Goal: Transaction & Acquisition: Purchase product/service

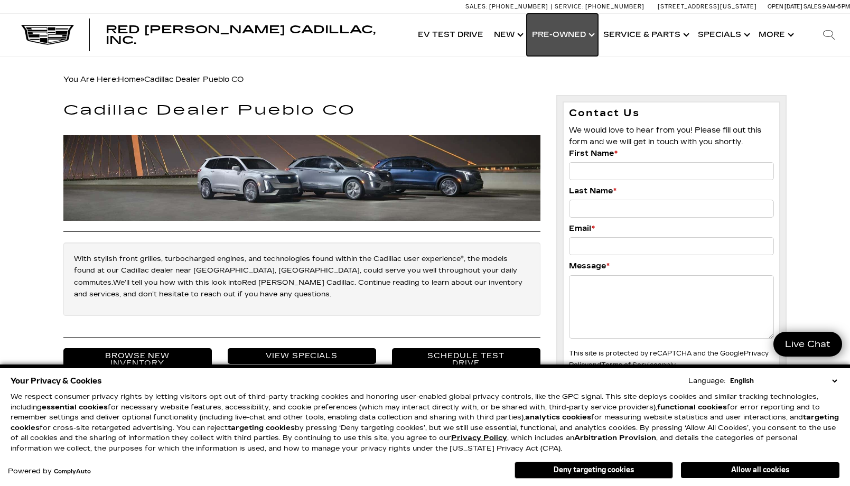
click at [579, 32] on link "Show Pre-Owned" at bounding box center [562, 35] width 71 height 42
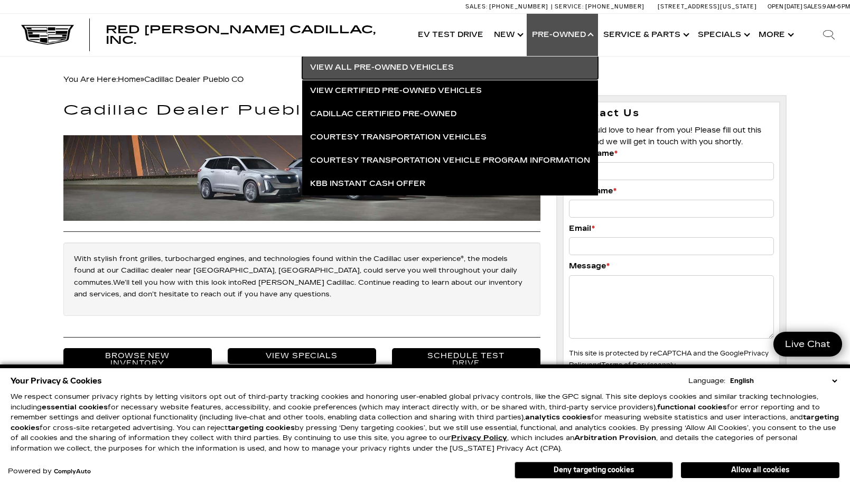
click at [399, 69] on link "View All Pre-Owned Vehicles" at bounding box center [450, 67] width 296 height 23
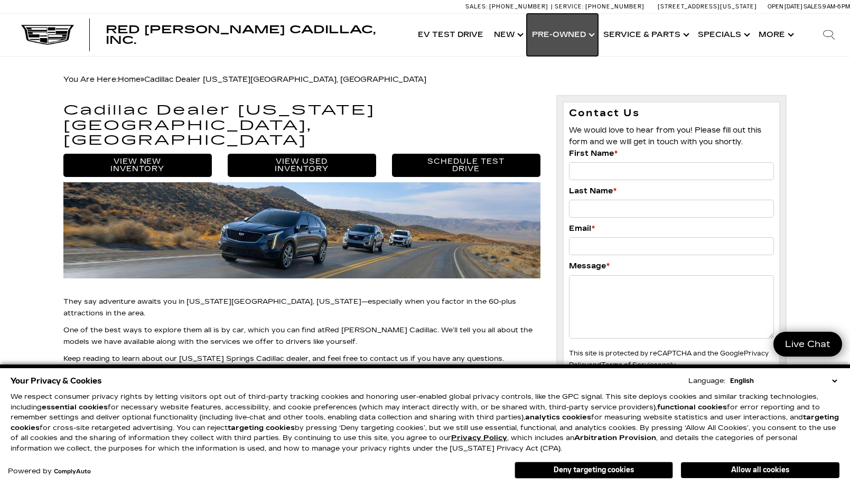
click at [597, 36] on link "Show Pre-Owned" at bounding box center [562, 35] width 71 height 42
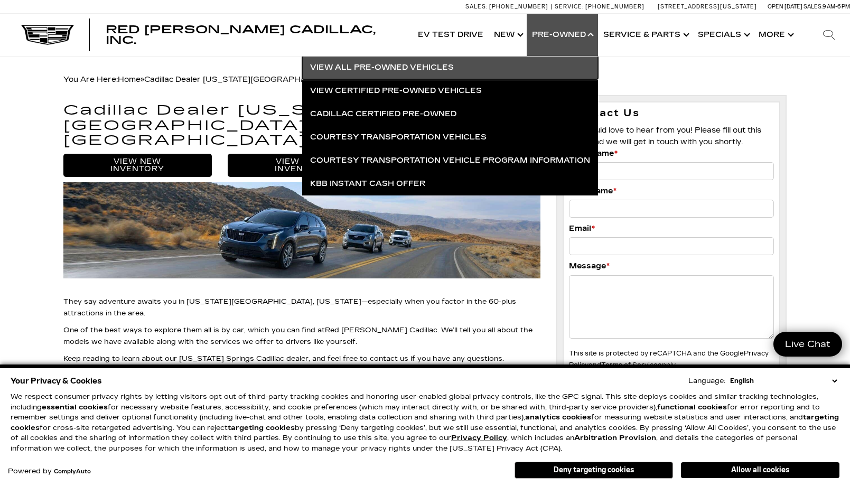
click at [374, 69] on link "View All Pre-Owned Vehicles" at bounding box center [450, 67] width 296 height 23
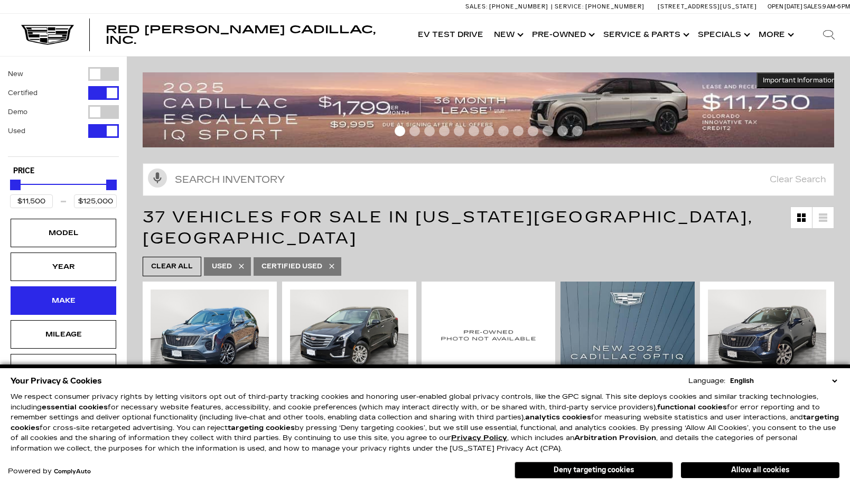
click at [63, 304] on div "Make" at bounding box center [63, 301] width 53 height 12
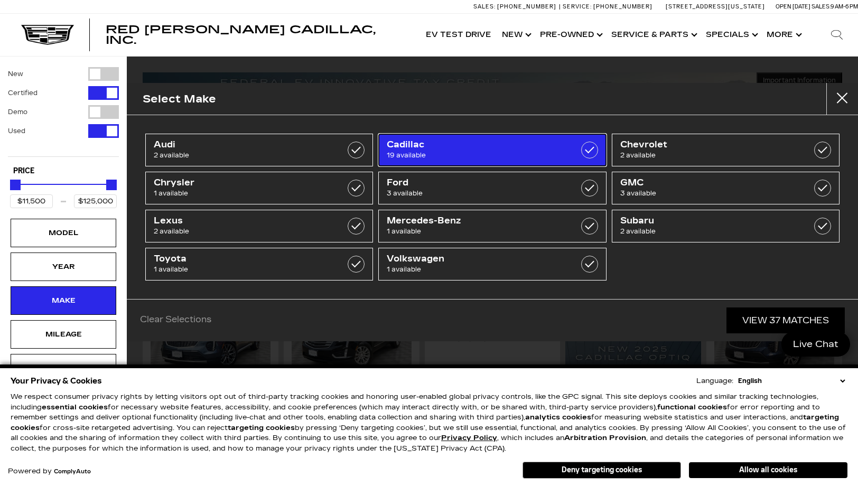
click at [588, 152] on label at bounding box center [589, 150] width 17 height 17
type input "$24,500"
checkbox input "true"
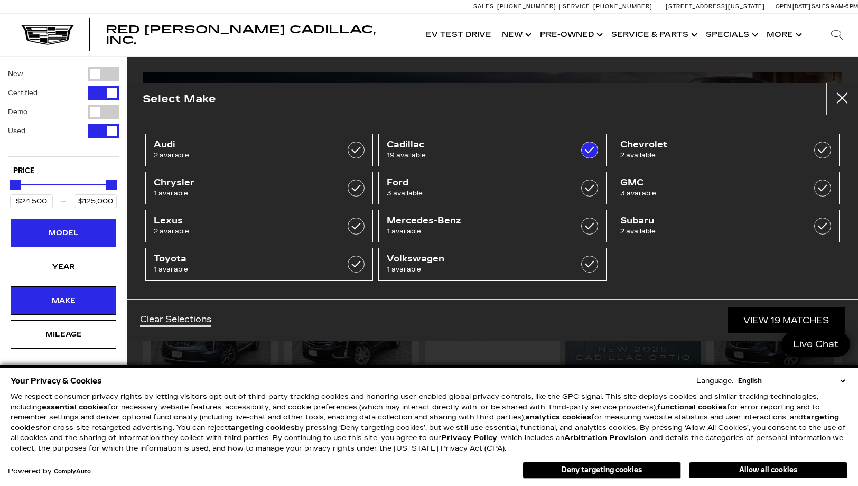
click at [58, 235] on div "Model" at bounding box center [63, 233] width 53 height 12
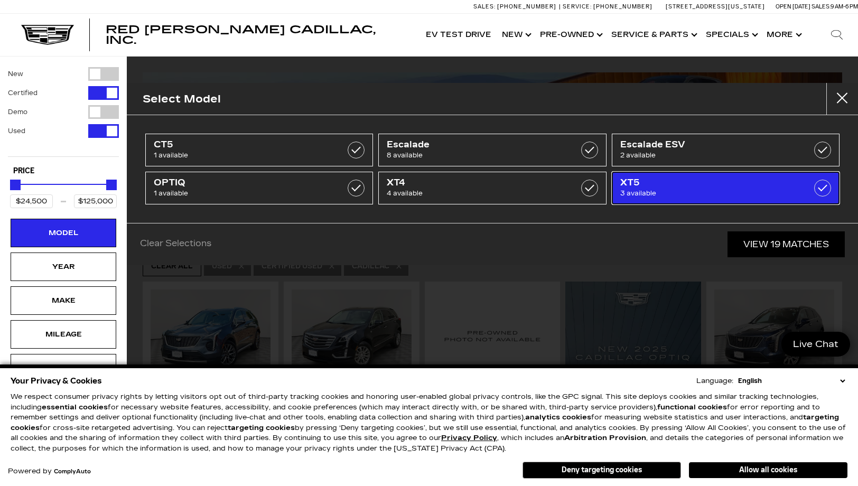
click at [824, 189] on label at bounding box center [822, 188] width 17 height 17
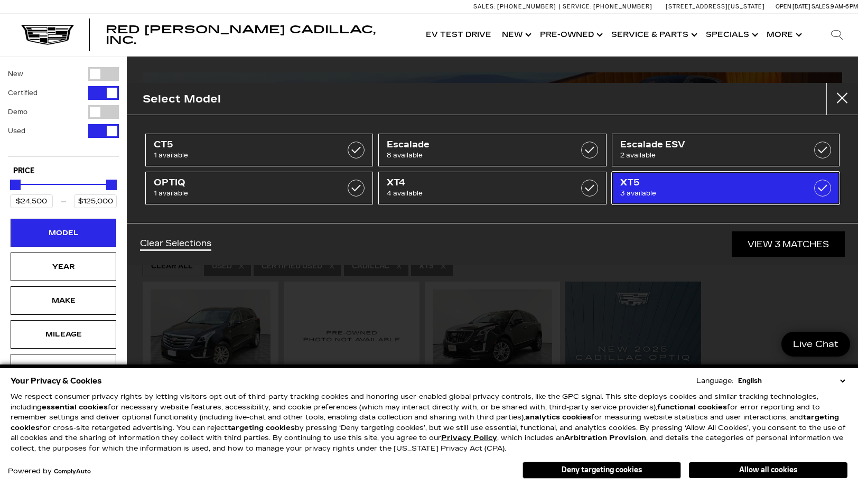
type input "$25,000"
type input "$38,000"
checkbox input "true"
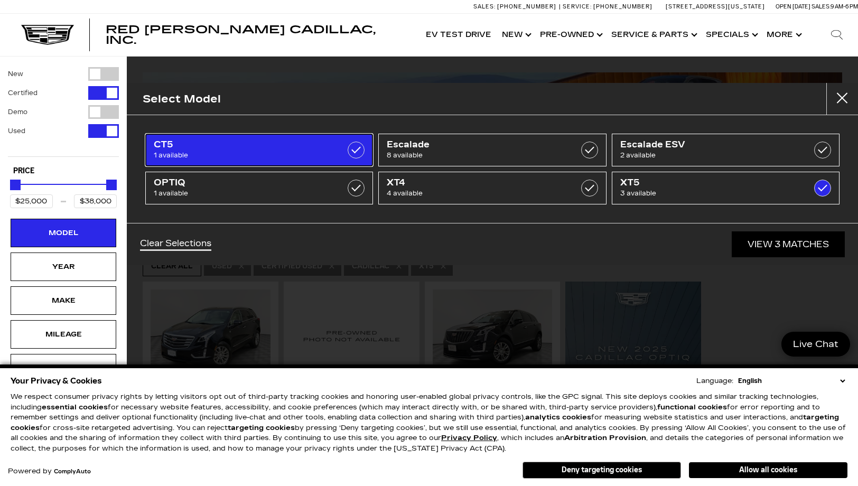
click at [353, 148] on label at bounding box center [356, 150] width 17 height 17
type input "$48,000"
checkbox input "true"
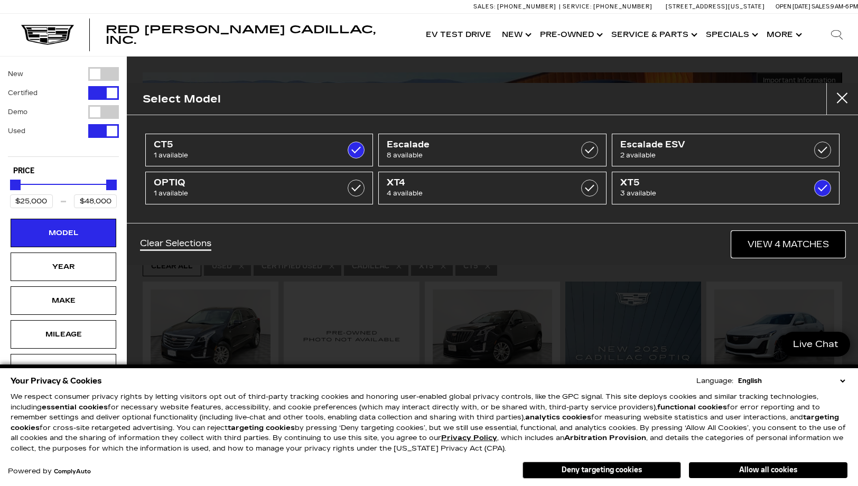
click at [774, 247] on link "View 4 Matches" at bounding box center [788, 244] width 113 height 26
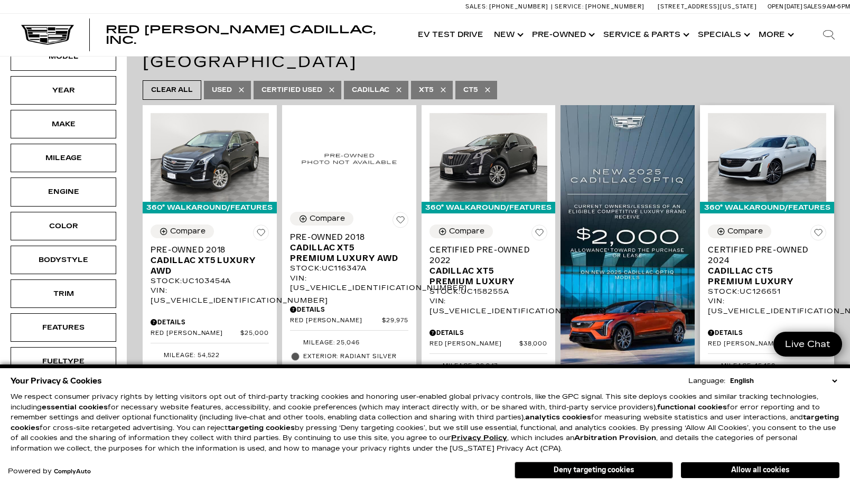
scroll to position [53, 0]
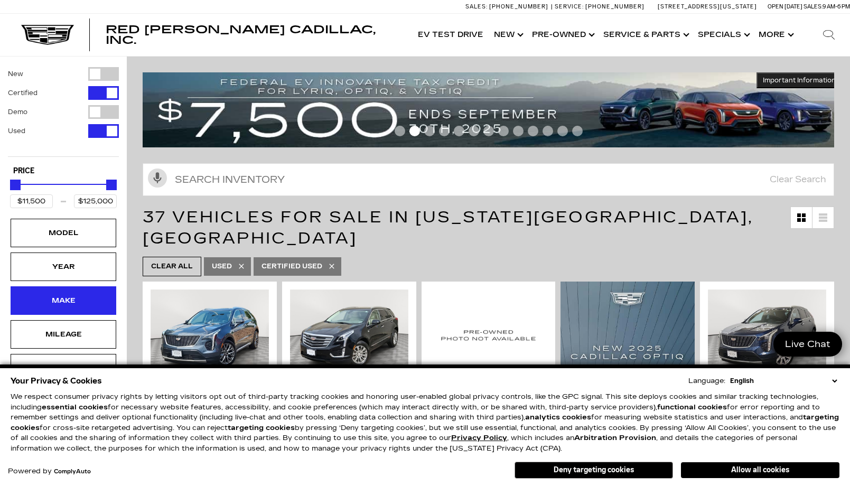
click at [91, 303] on div "Make" at bounding box center [64, 300] width 106 height 29
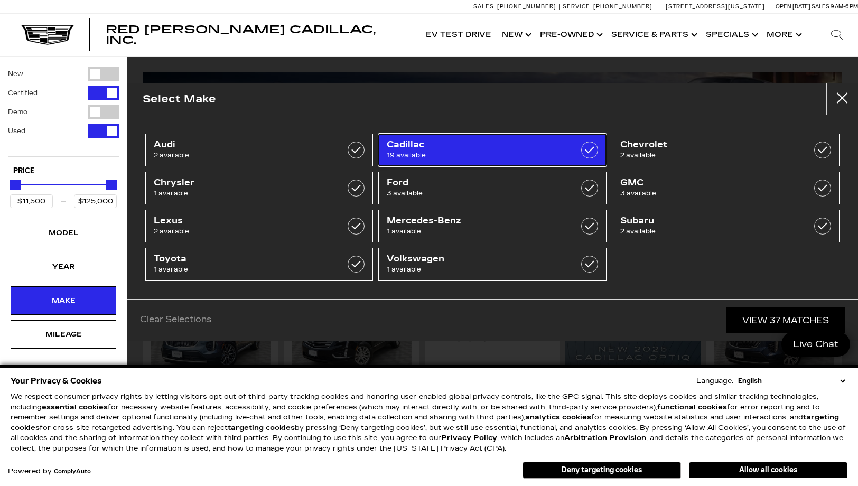
click at [591, 151] on label at bounding box center [589, 150] width 17 height 17
type input "$24,500"
checkbox input "true"
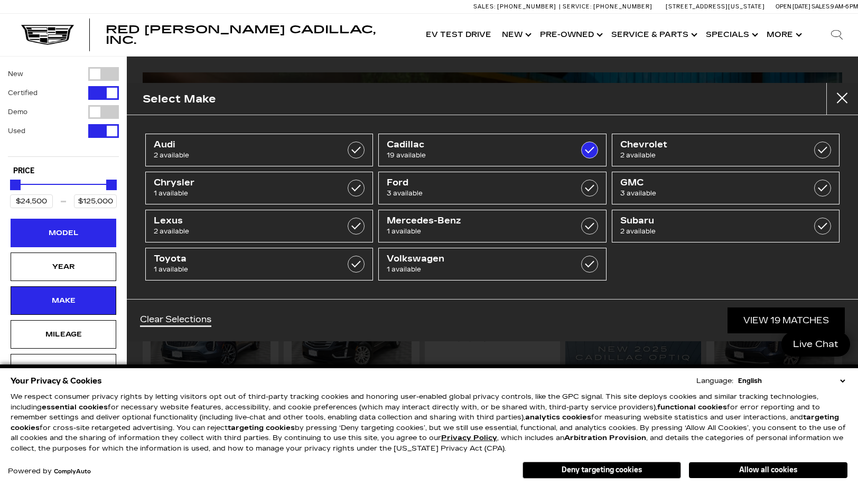
click at [97, 240] on div "Model" at bounding box center [64, 233] width 106 height 29
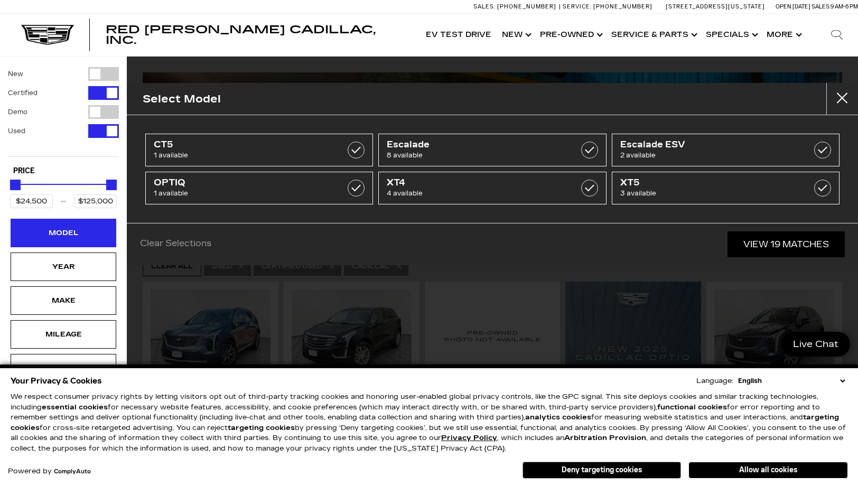
click at [97, 240] on div "Model" at bounding box center [64, 233] width 106 height 29
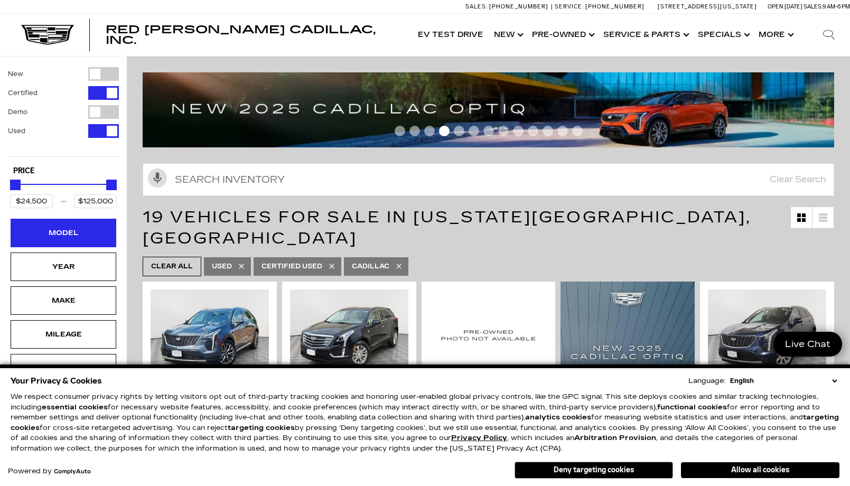
click at [97, 240] on div "Model" at bounding box center [64, 233] width 106 height 29
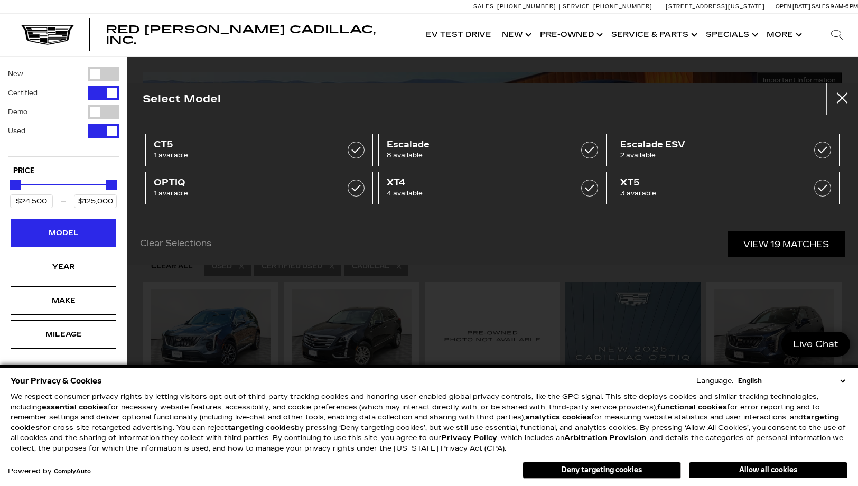
drag, startPoint x: 0, startPoint y: 80, endPoint x: 3, endPoint y: 413, distance: 333.3
click at [3, 415] on div "Your Privacy & Cookies Language: English Spanish / Español English / United Kin…" at bounding box center [429, 424] width 858 height 121
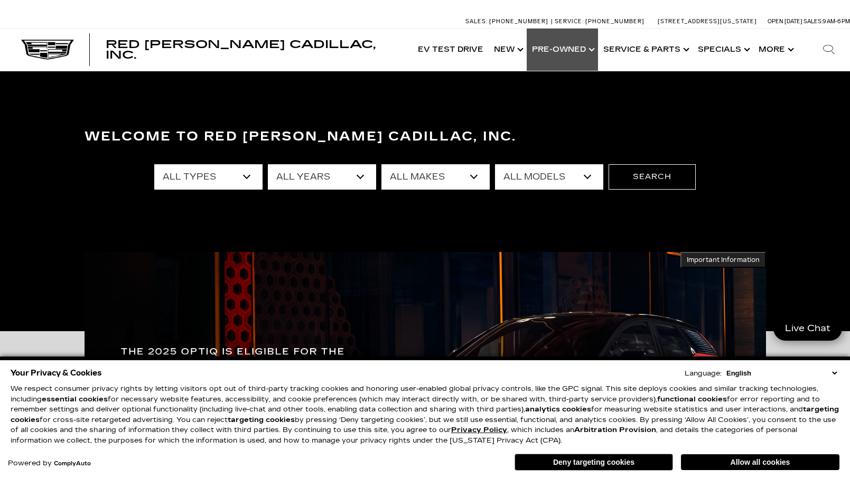
click at [593, 53] on link "Show Pre-Owned" at bounding box center [562, 50] width 71 height 42
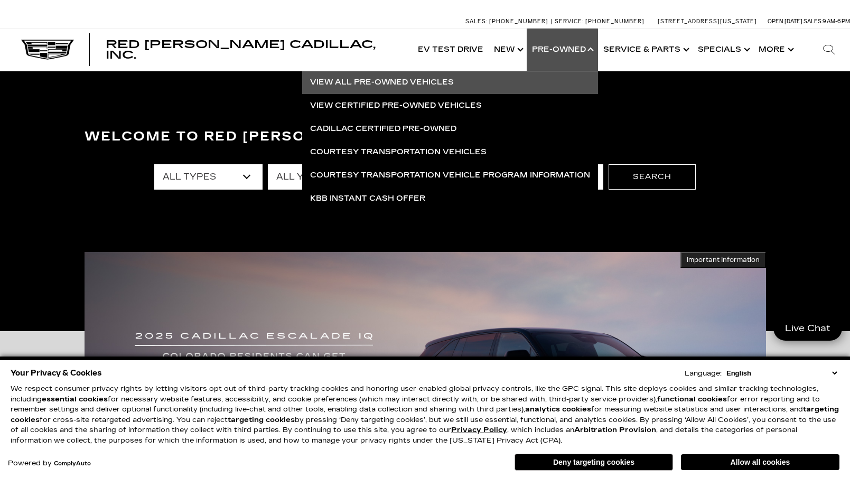
click at [408, 82] on link "View All Pre-Owned Vehicles" at bounding box center [450, 82] width 296 height 23
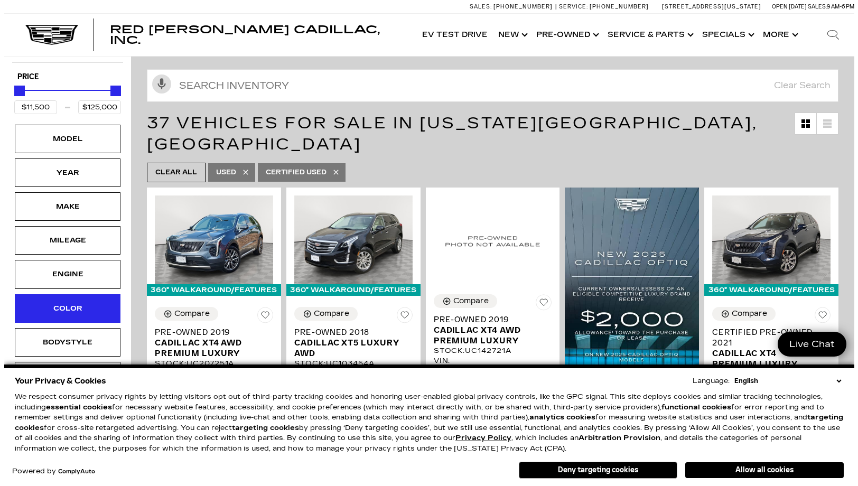
scroll to position [53, 0]
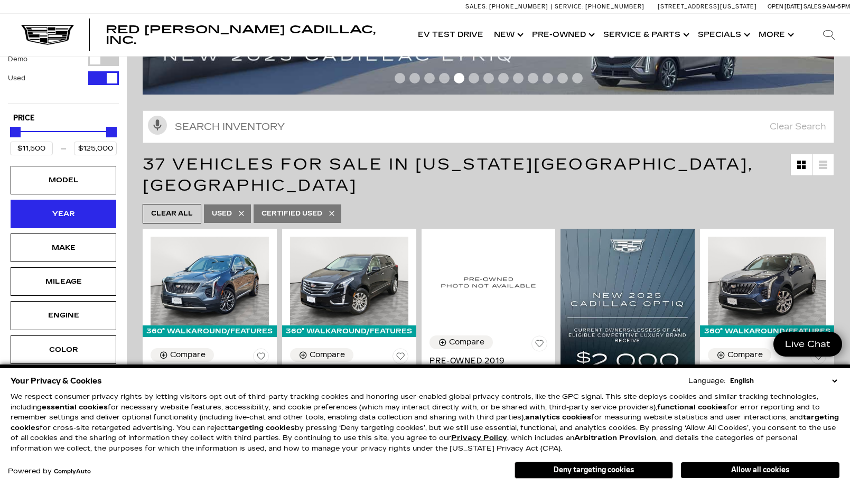
click at [89, 214] on div "Year" at bounding box center [63, 214] width 53 height 12
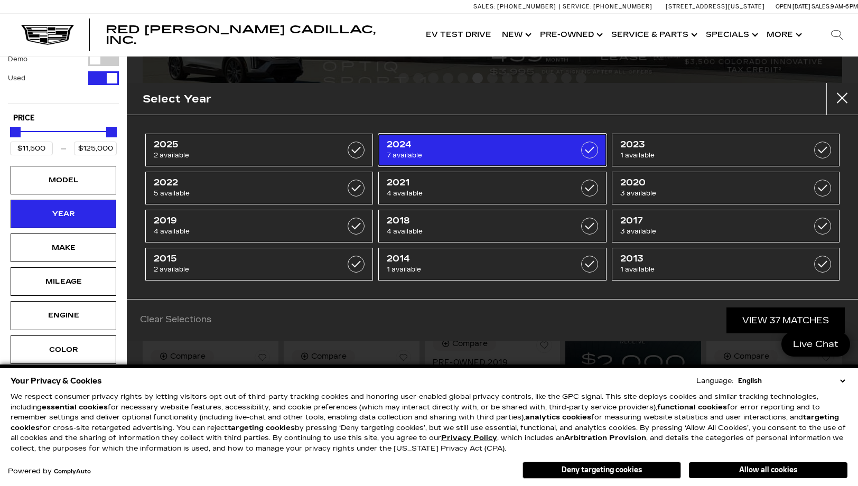
click at [587, 149] on label at bounding box center [589, 150] width 17 height 17
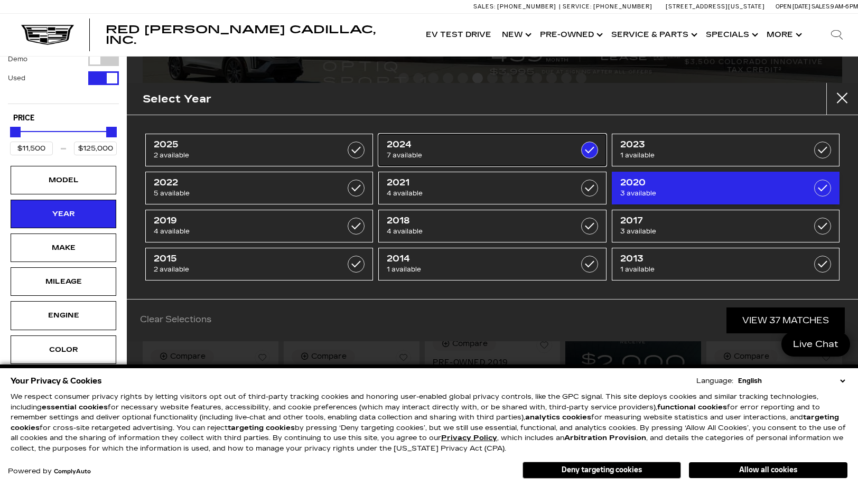
type input "$48,000"
checkbox input "true"
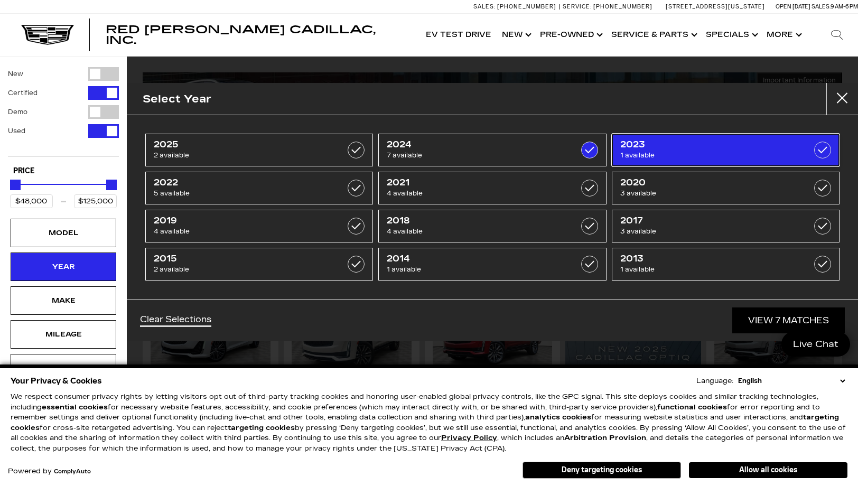
click at [822, 150] on label at bounding box center [822, 150] width 17 height 17
checkbox input "true"
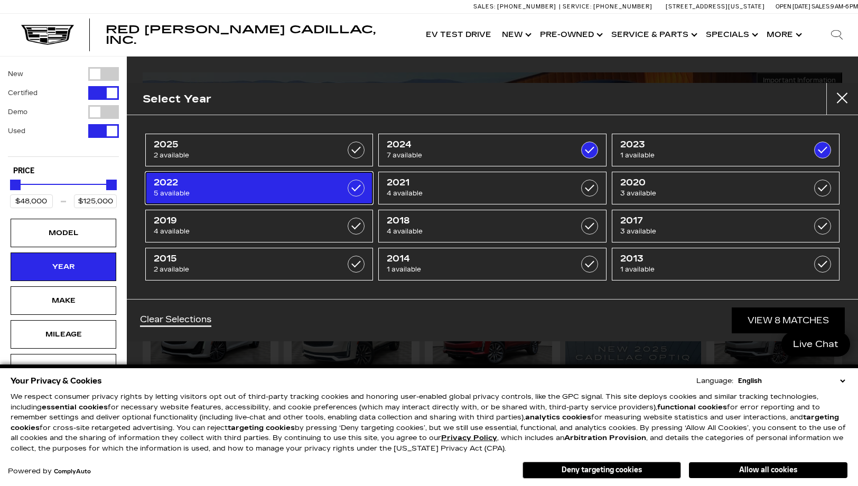
click at [354, 186] on label at bounding box center [356, 188] width 17 height 17
type input "$38,000"
checkbox input "true"
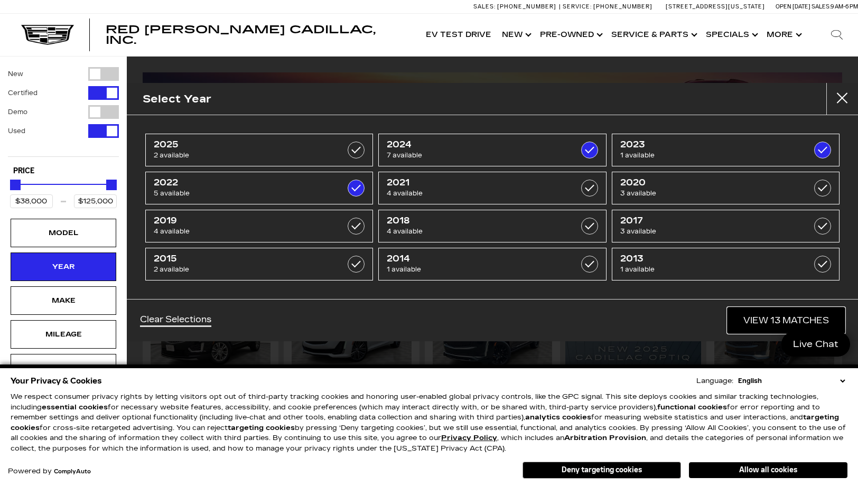
click at [796, 314] on link "View 13 Matches" at bounding box center [785, 320] width 117 height 26
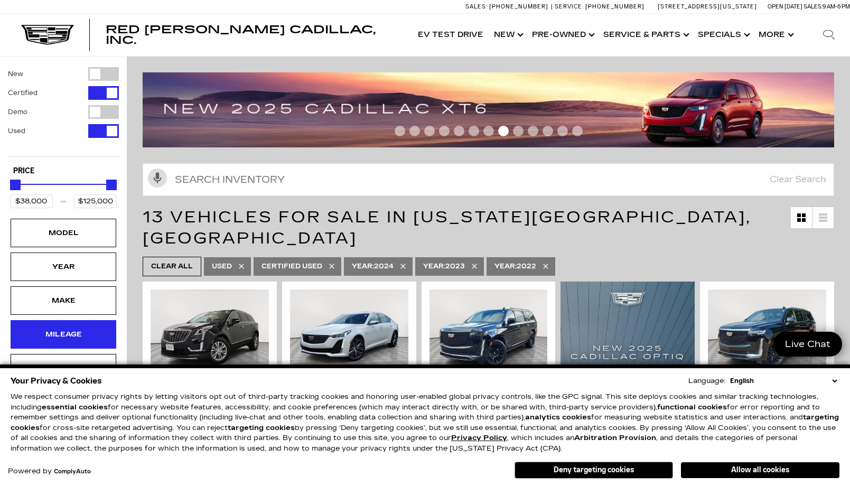
click at [57, 333] on div "Mileage" at bounding box center [63, 335] width 53 height 12
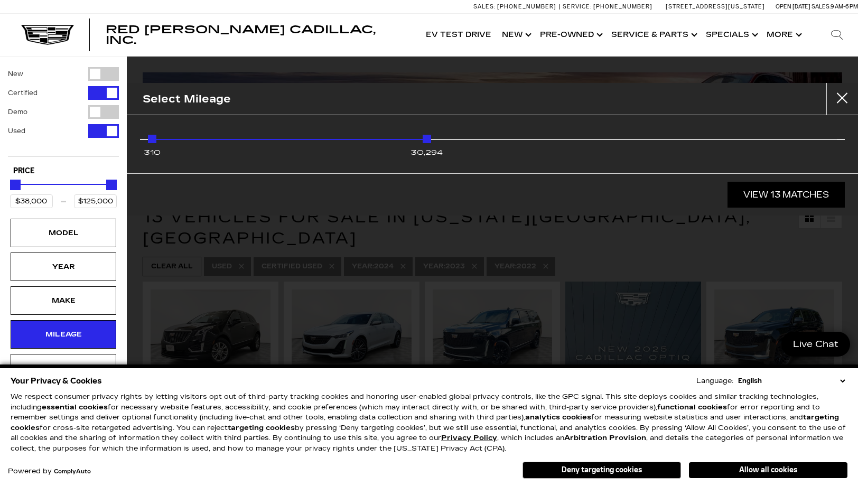
drag, startPoint x: 839, startPoint y: 139, endPoint x: 448, endPoint y: 156, distance: 391.2
click at [448, 156] on div "310 30,294" at bounding box center [492, 144] width 689 height 26
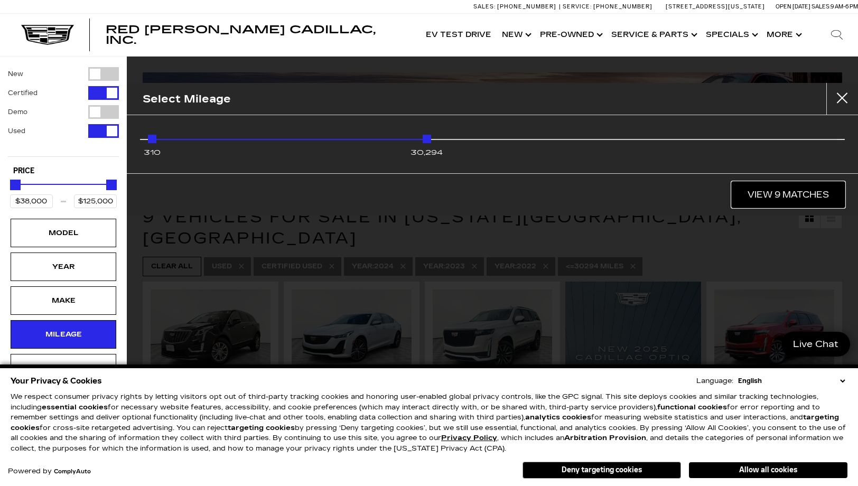
click at [793, 194] on link "View 9 Matches" at bounding box center [788, 195] width 113 height 26
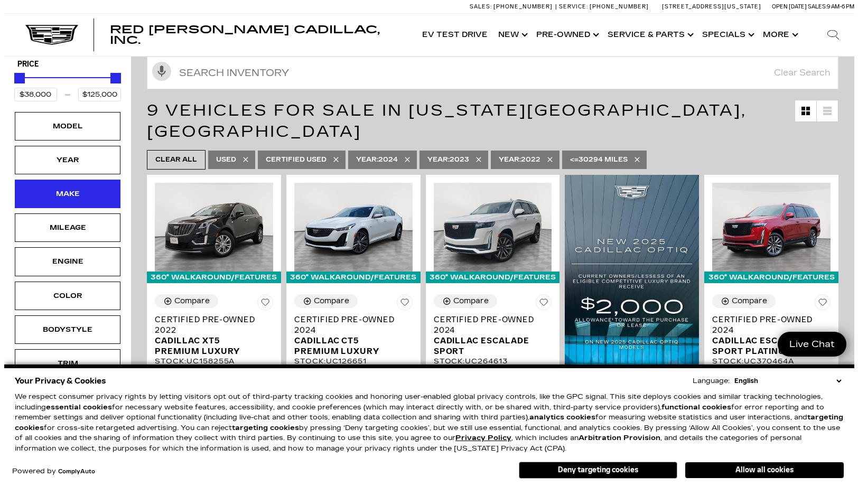
scroll to position [106, 0]
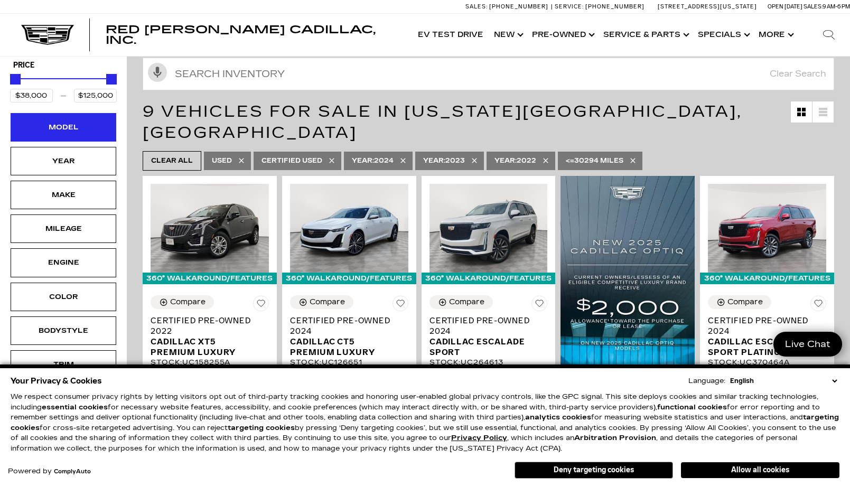
click at [74, 131] on div "Model" at bounding box center [63, 127] width 53 height 12
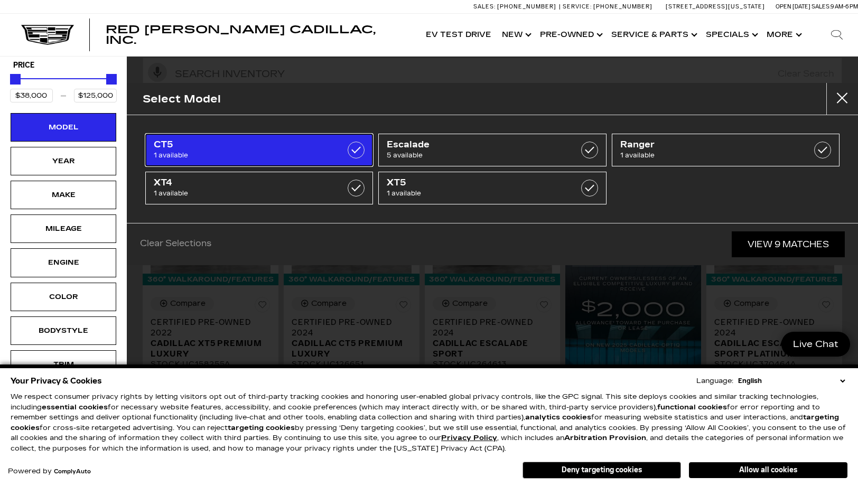
click at [351, 148] on label at bounding box center [356, 150] width 17 height 17
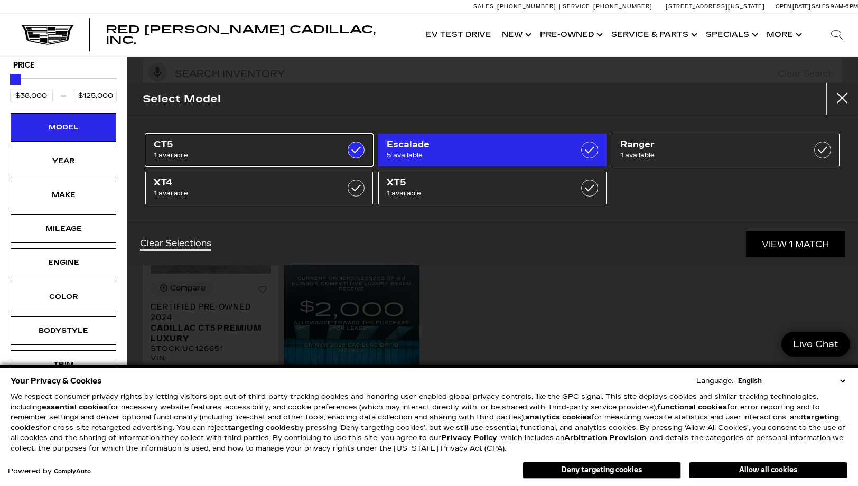
type input "$48,000"
checkbox input "true"
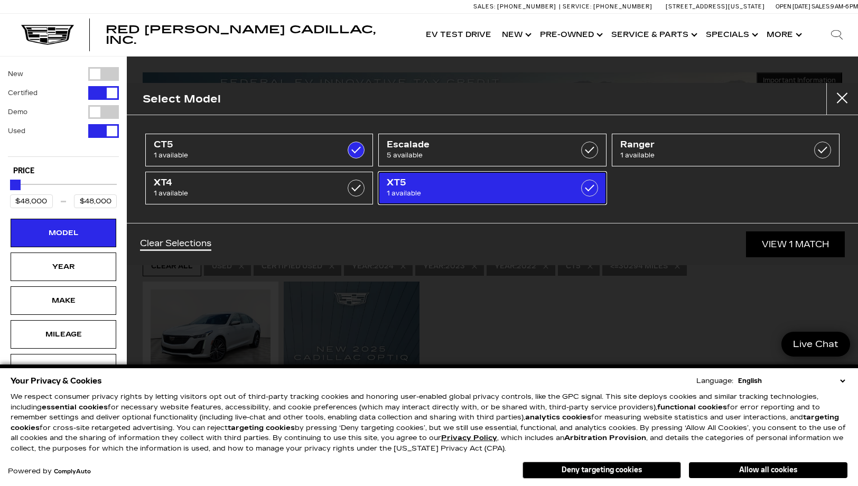
click at [587, 189] on label at bounding box center [589, 188] width 17 height 17
type input "$38,000"
checkbox input "true"
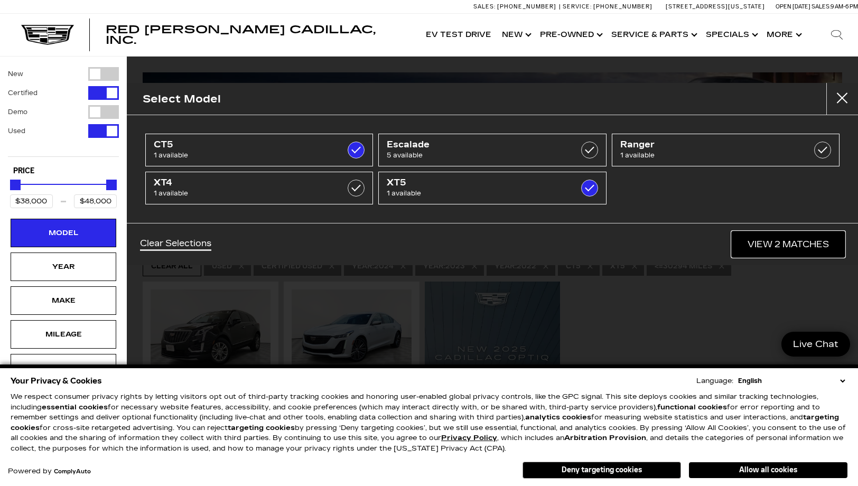
click at [790, 241] on link "View 2 Matches" at bounding box center [788, 244] width 113 height 26
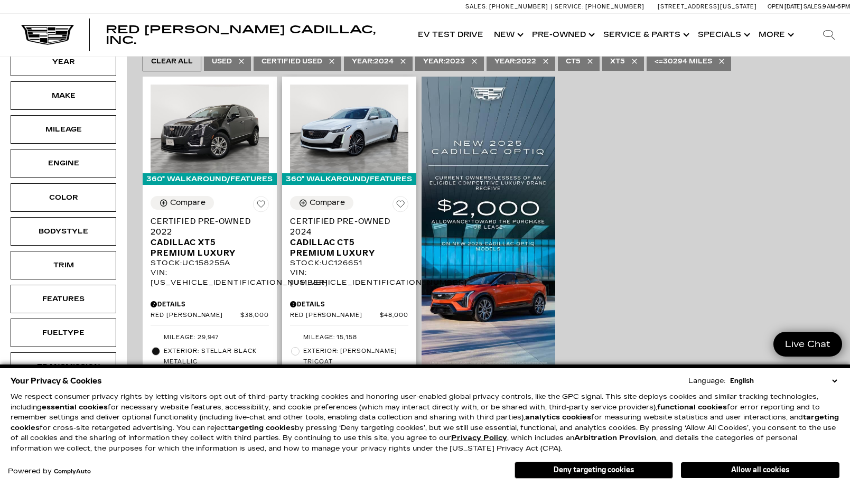
scroll to position [158, 0]
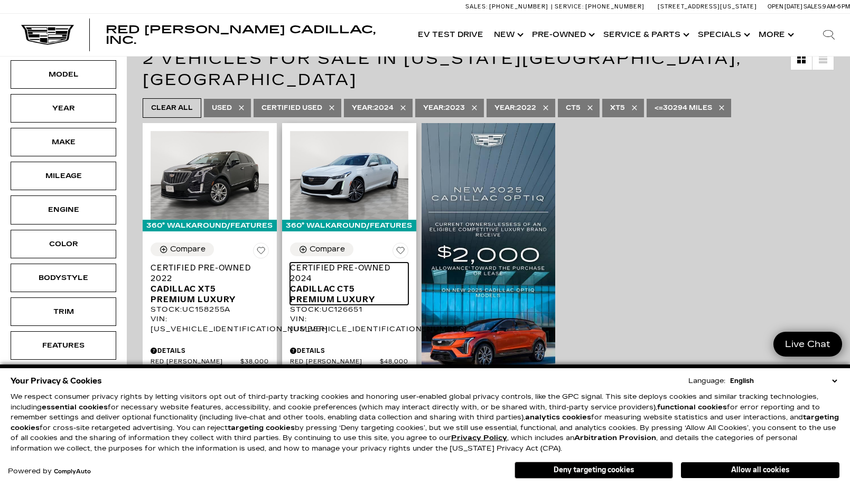
click at [322, 263] on span "Certified Pre-Owned 2024" at bounding box center [345, 273] width 110 height 21
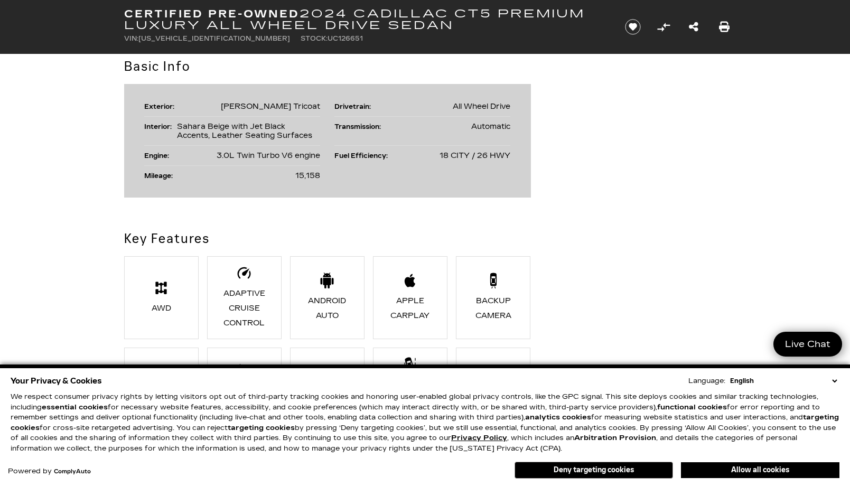
scroll to position [792, 0]
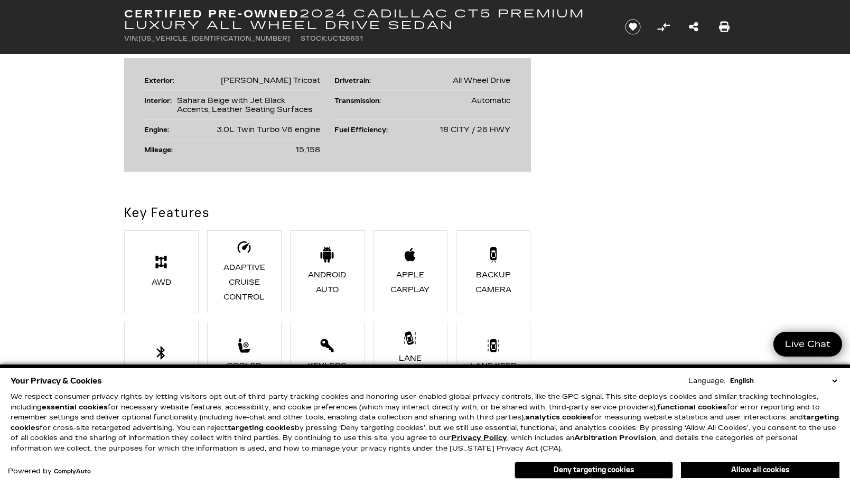
click at [836, 381] on select "English Spanish / Español English / [GEOGRAPHIC_DATA] Korean / 한국어 Vietnamese /…" at bounding box center [783, 381] width 112 height 11
click at [671, 294] on div "Key Features AWD Adaptive Cruise Control Android Auto Apple CarPlay Backup Came…" at bounding box center [425, 398] width 634 height 391
click at [622, 316] on div "Key Features AWD Adaptive Cruise Control Android Auto Apple CarPlay Backup Came…" at bounding box center [425, 398] width 634 height 391
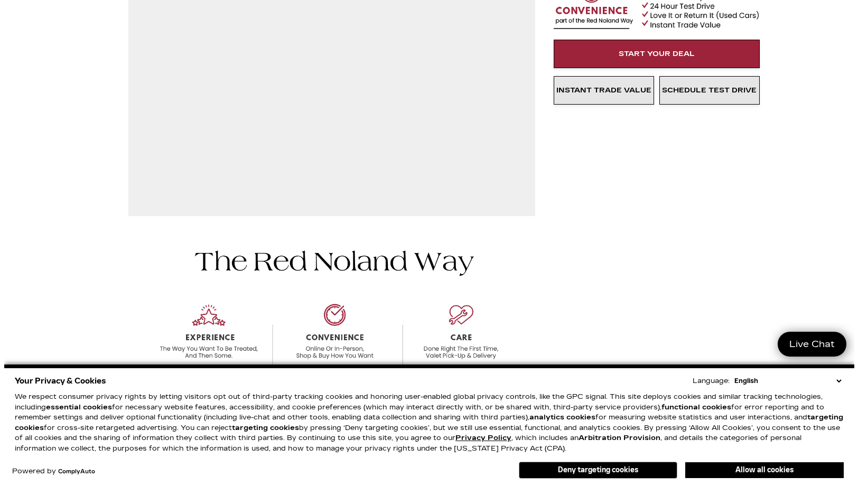
scroll to position [0, 0]
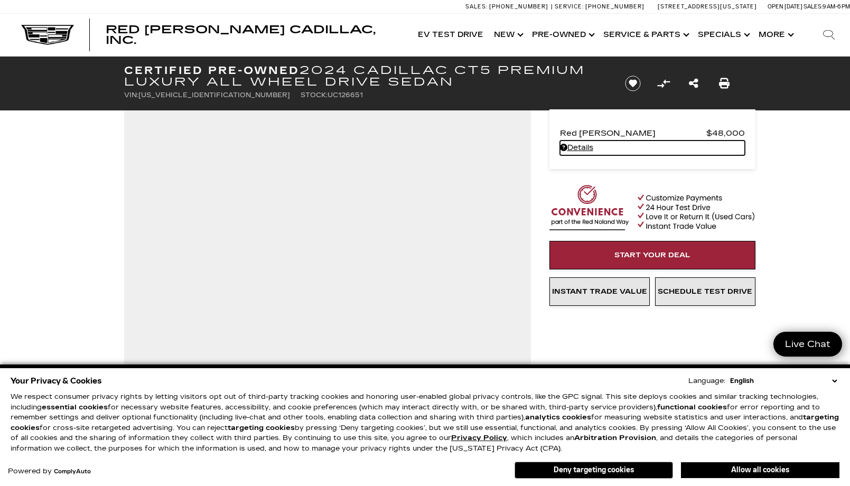
click at [581, 150] on link "Details Certified Pre-Owned 2024 Cadillac CT5 Premium Luxury All Wheel Drive Se…" at bounding box center [652, 148] width 185 height 15
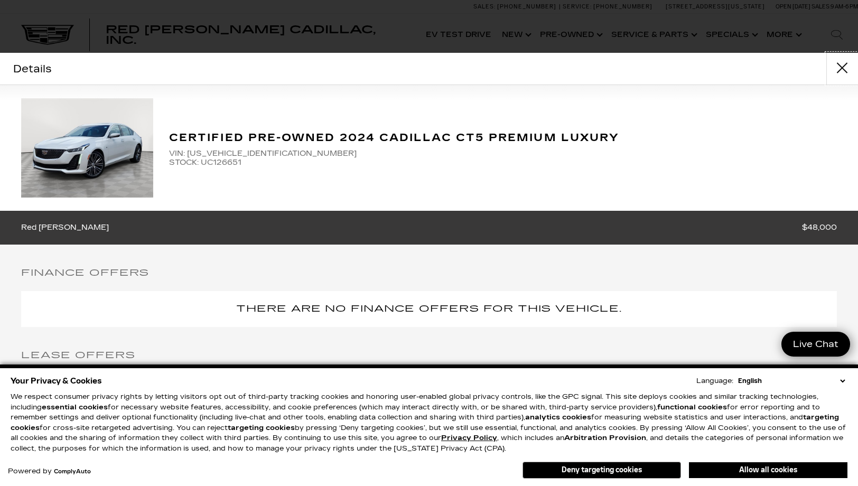
click at [840, 69] on button "close" at bounding box center [842, 69] width 32 height 32
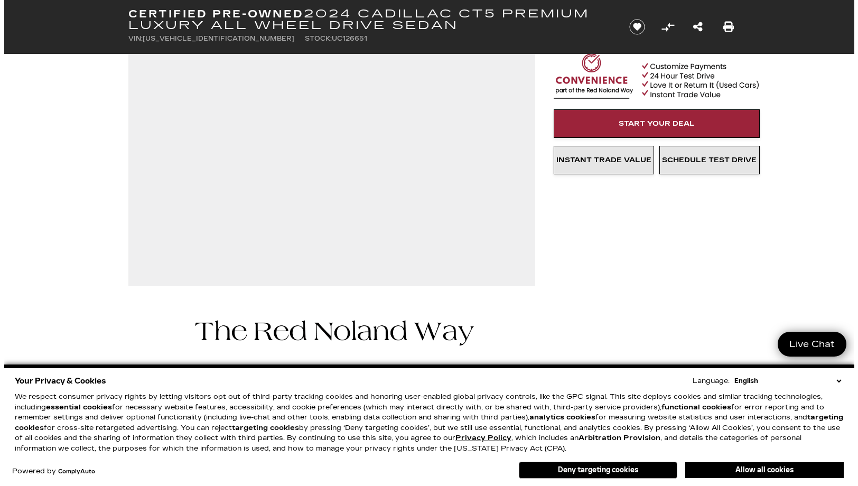
scroll to position [158, 0]
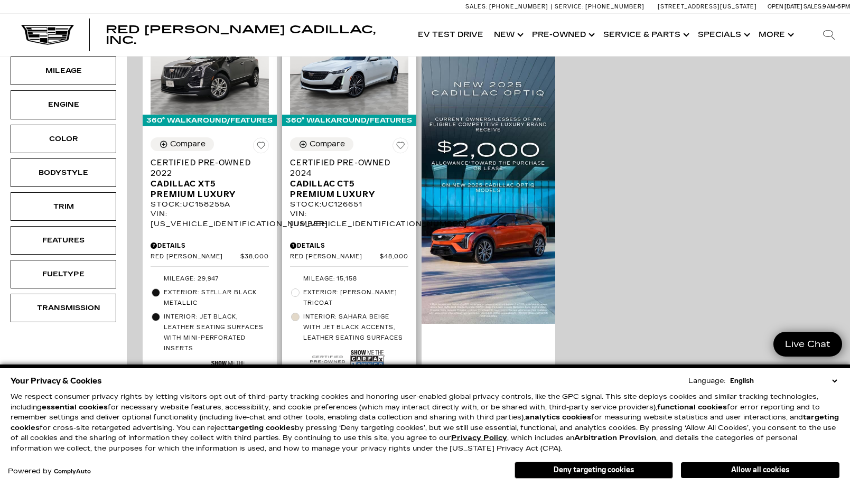
scroll to position [264, 0]
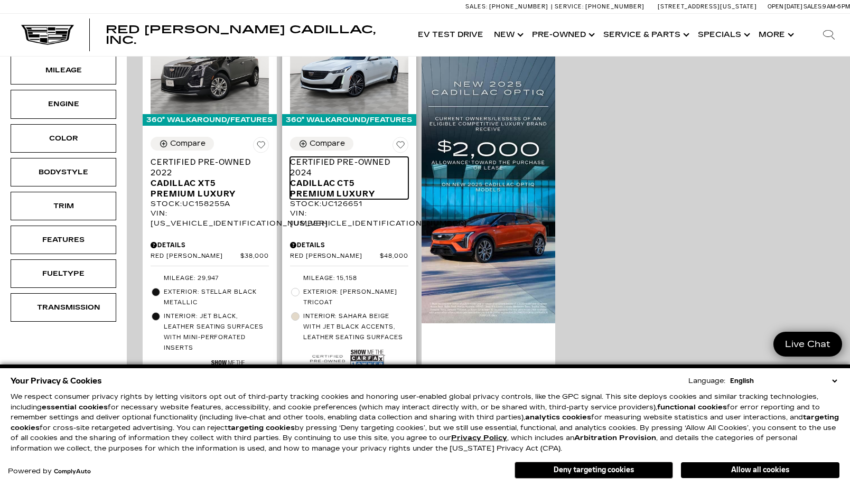
click at [332, 178] on span "Cadillac CT5 Premium Luxury" at bounding box center [345, 188] width 110 height 21
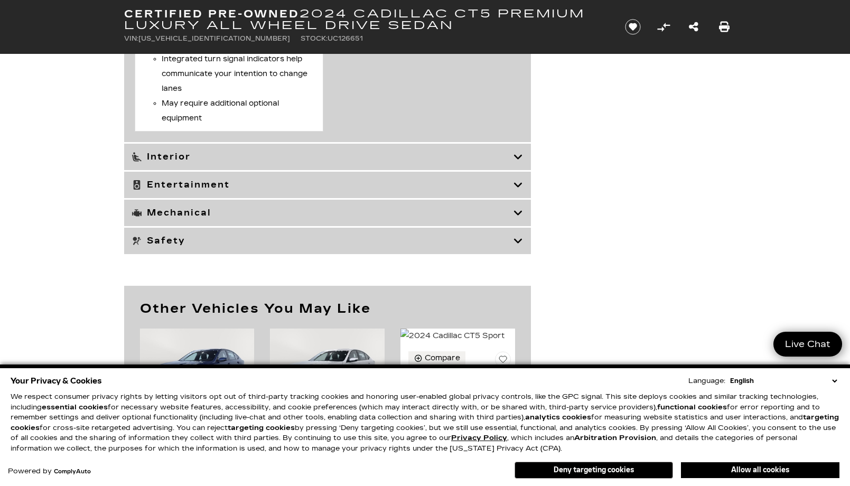
scroll to position [3229, 0]
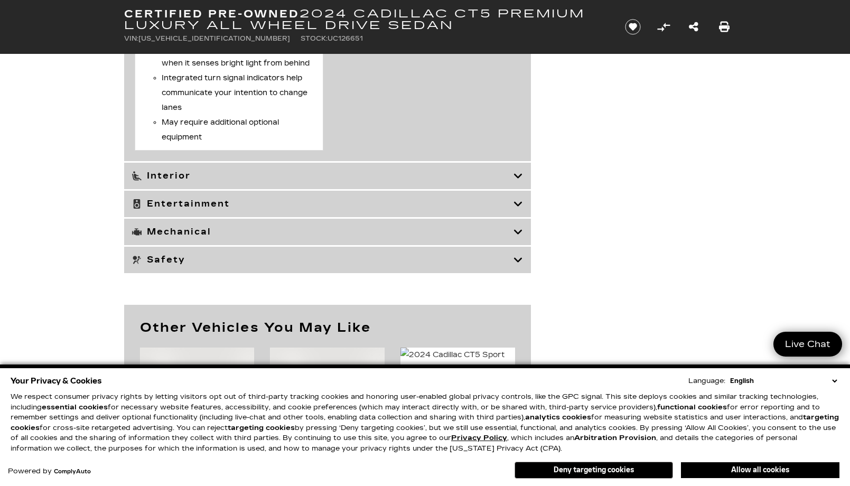
click at [518, 209] on icon at bounding box center [518, 204] width 10 height 11
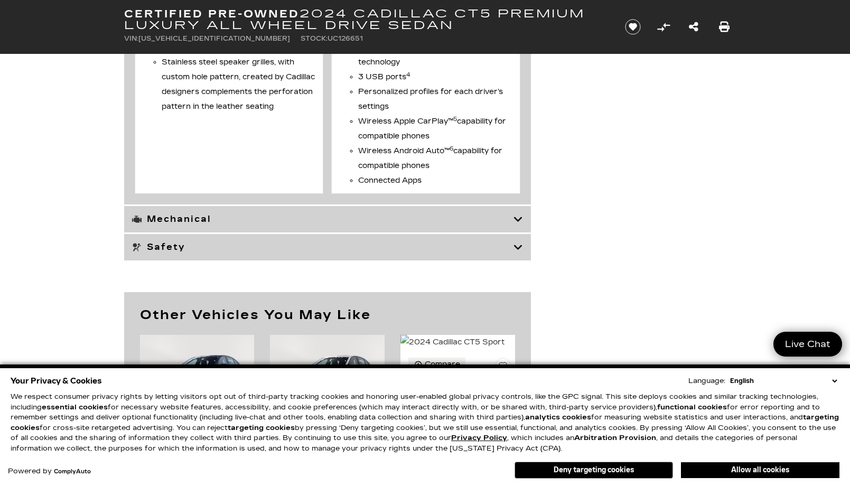
scroll to position [2595, 0]
click at [156, 245] on h3 "Safety" at bounding box center [322, 246] width 381 height 11
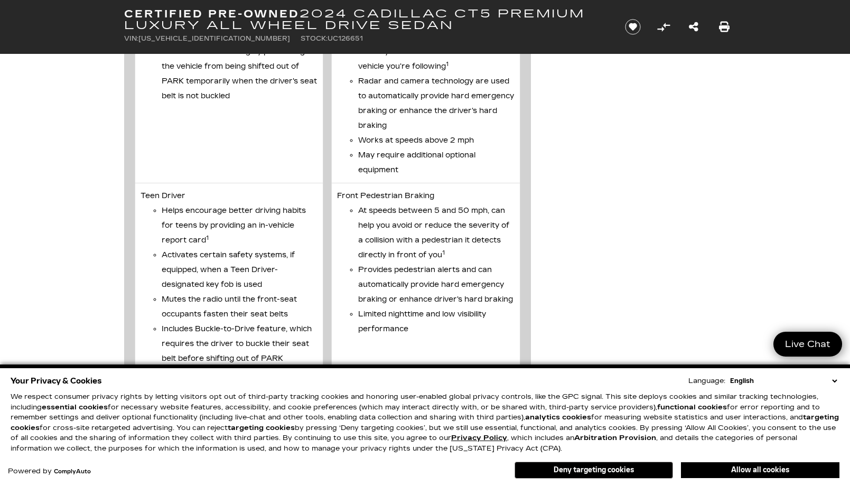
scroll to position [2278, 0]
